Goal: Task Accomplishment & Management: Use online tool/utility

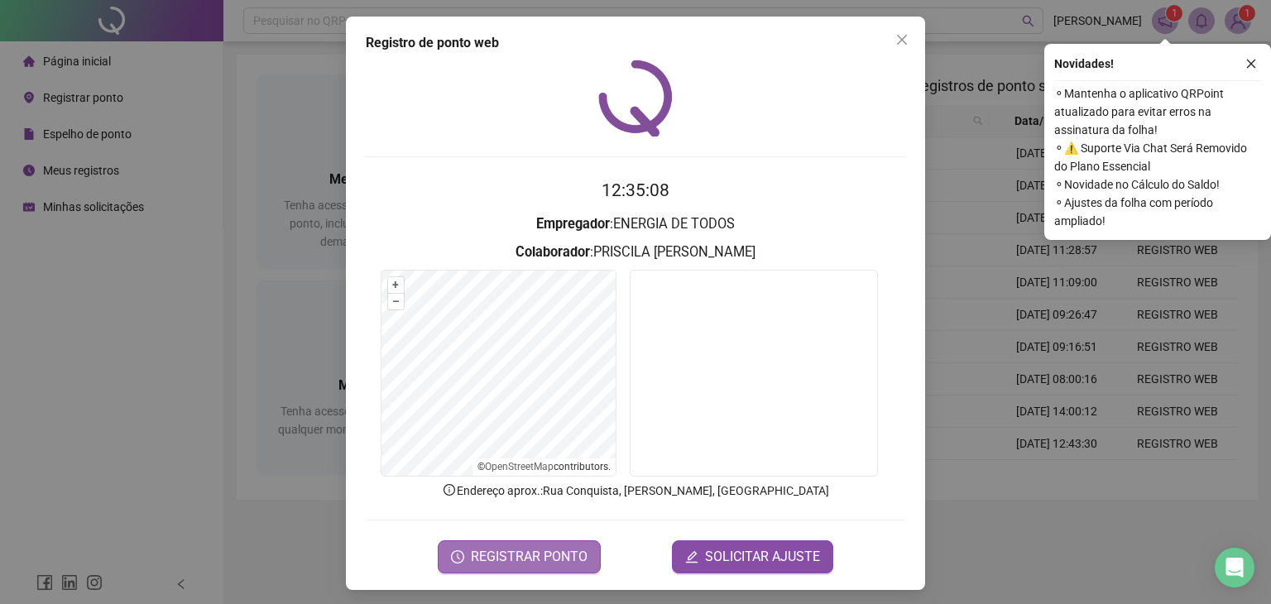
click at [538, 553] on span "REGISTRAR PONTO" at bounding box center [529, 557] width 117 height 20
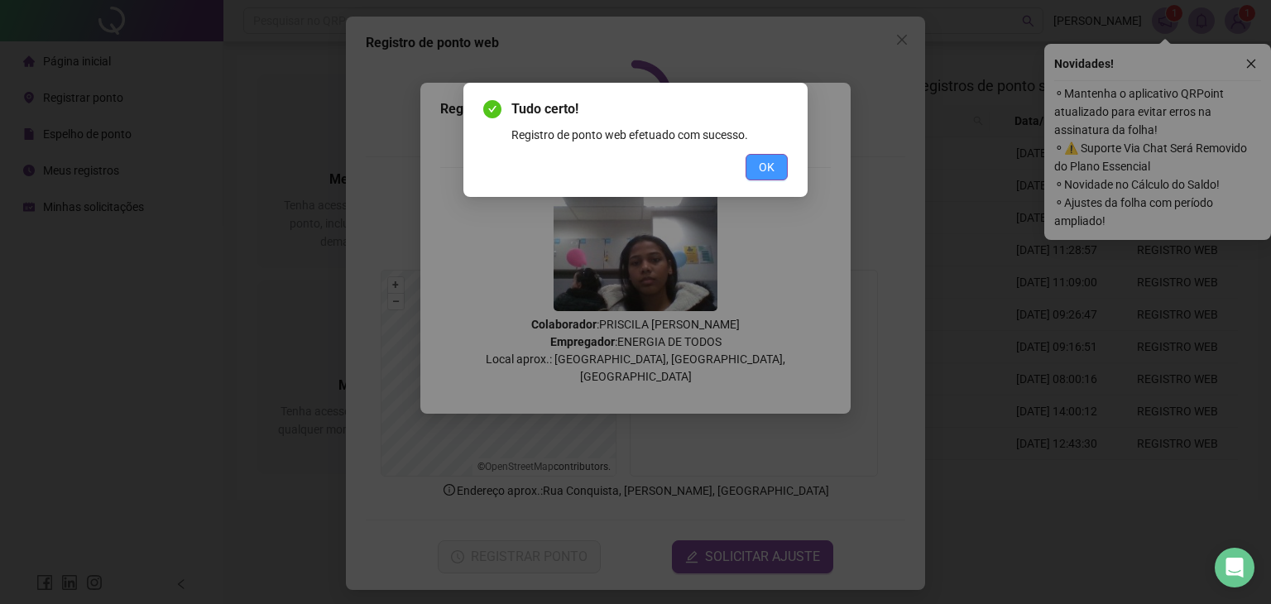
click at [766, 166] on span "OK" at bounding box center [767, 167] width 16 height 18
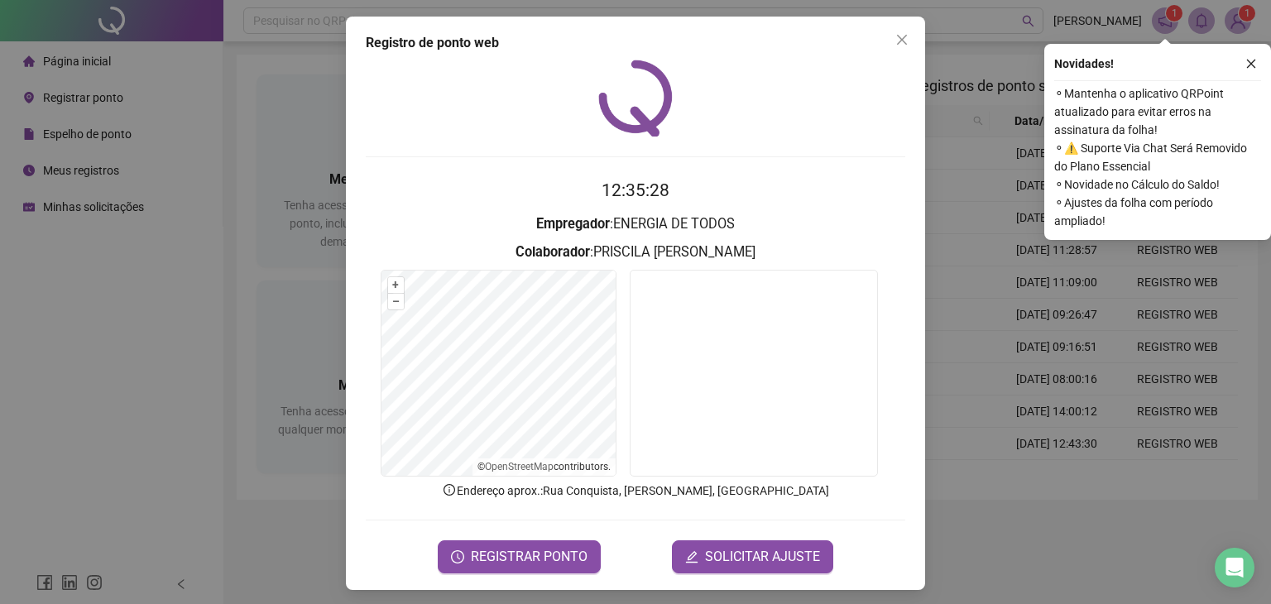
drag, startPoint x: 275, startPoint y: 202, endPoint x: 329, endPoint y: 22, distance: 187.6
click at [270, 199] on div "Registro de ponto web 12:35:28 Empregador : ENERGIA DE TODOS Colaborador : [PER…" at bounding box center [635, 302] width 1271 height 604
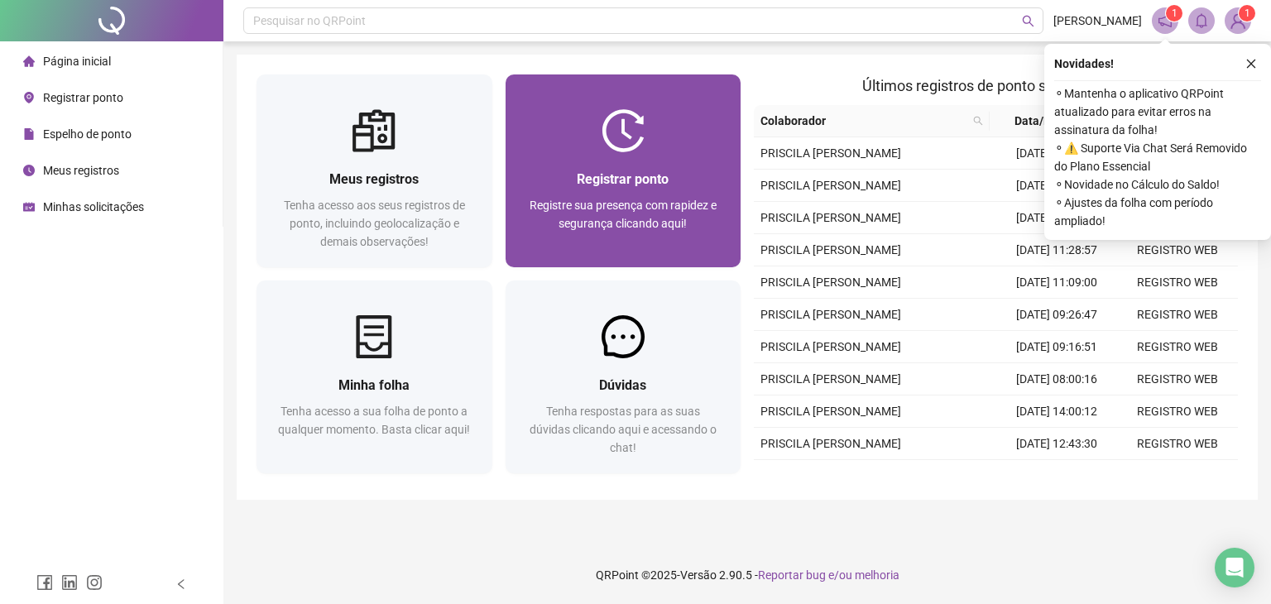
click at [582, 166] on div "Registrar ponto Registre sua presença com rapidez e segurança clicando aqui!" at bounding box center [623, 209] width 236 height 115
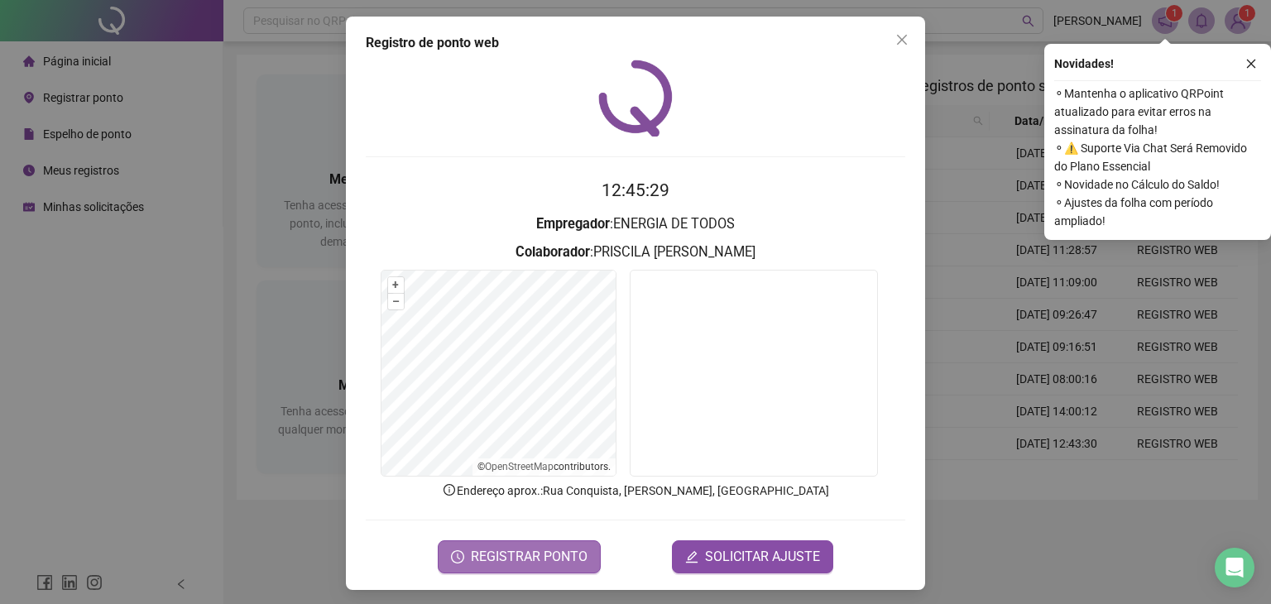
click at [520, 553] on span "REGISTRAR PONTO" at bounding box center [529, 557] width 117 height 20
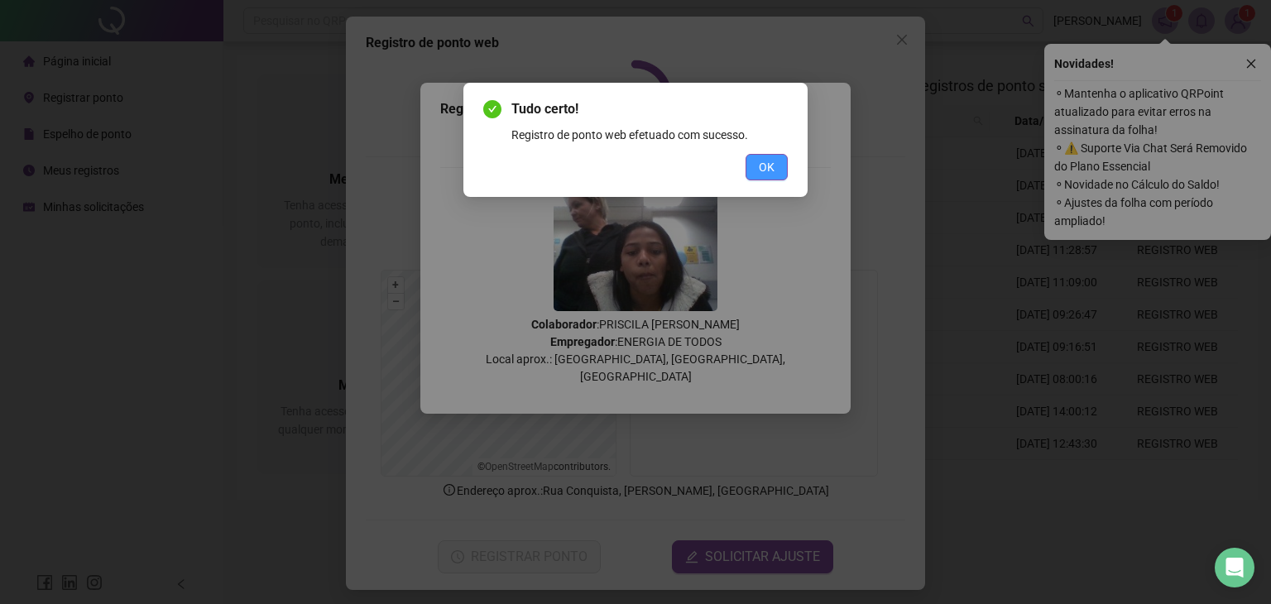
click at [771, 163] on span "OK" at bounding box center [767, 167] width 16 height 18
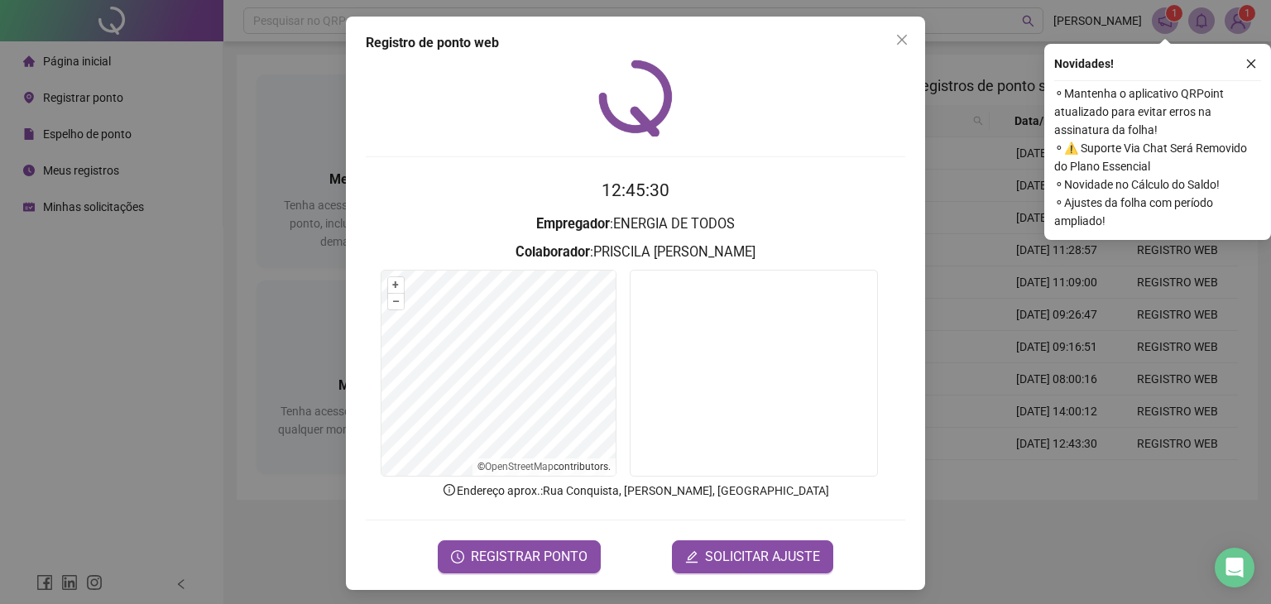
drag, startPoint x: 202, startPoint y: 210, endPoint x: 165, endPoint y: 37, distance: 176.7
click at [198, 209] on div "Registro de ponto web 12:45:30 Empregador : ENERGIA DE TODOS Colaborador : PRIS…" at bounding box center [635, 302] width 1271 height 604
